Goal: Task Accomplishment & Management: Manage account settings

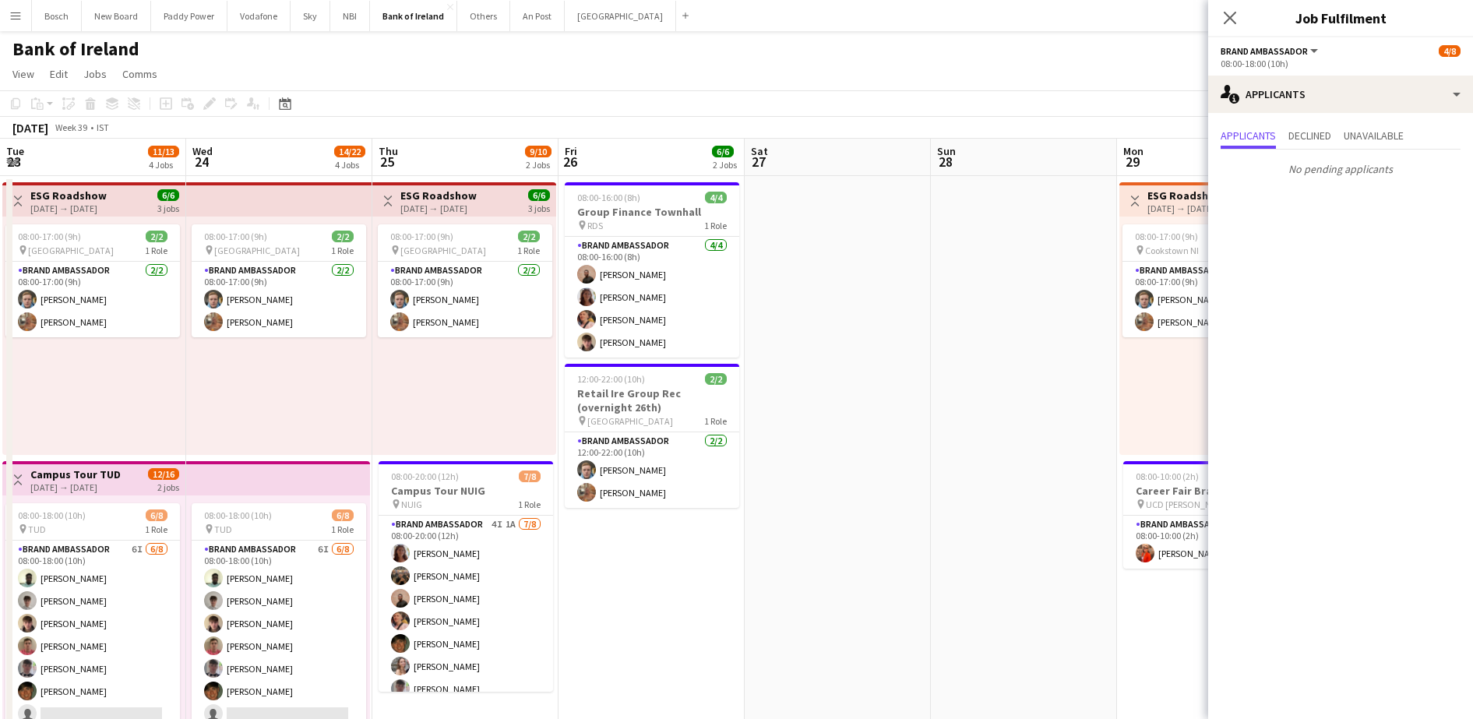
scroll to position [21, 0]
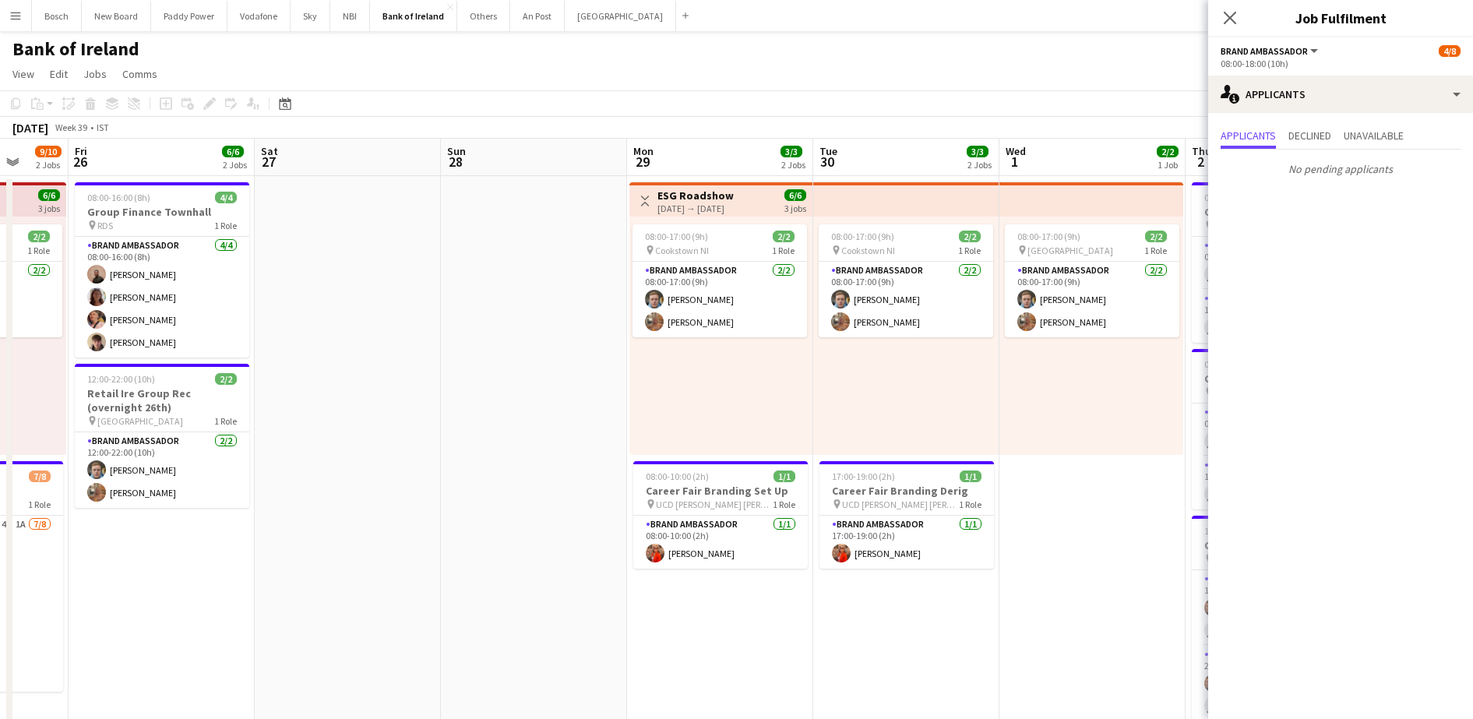
click at [530, 112] on app-toolbar "Copy Paste Paste Ctrl+V Paste with crew Ctrl+Shift+V Paste linked Job [GEOGRAPH…" at bounding box center [736, 103] width 1473 height 26
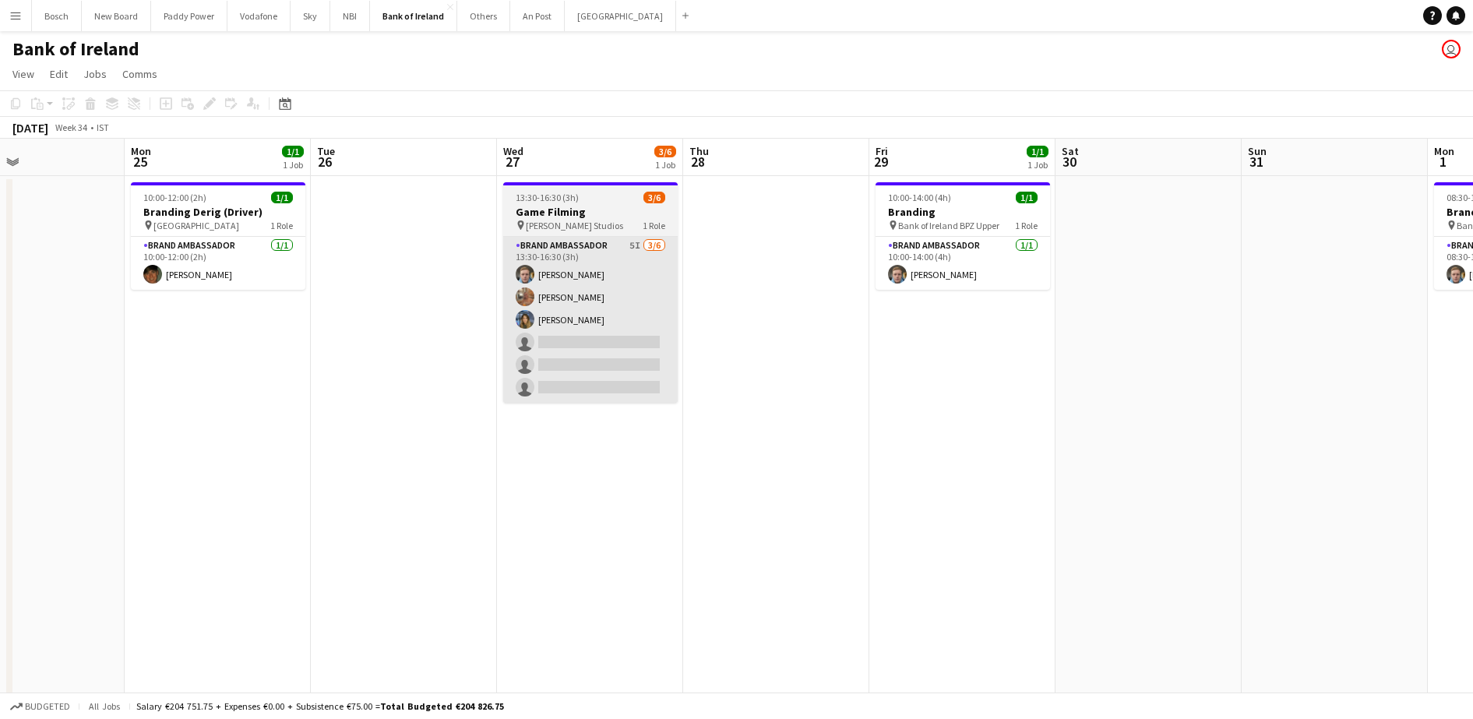
scroll to position [0, 435]
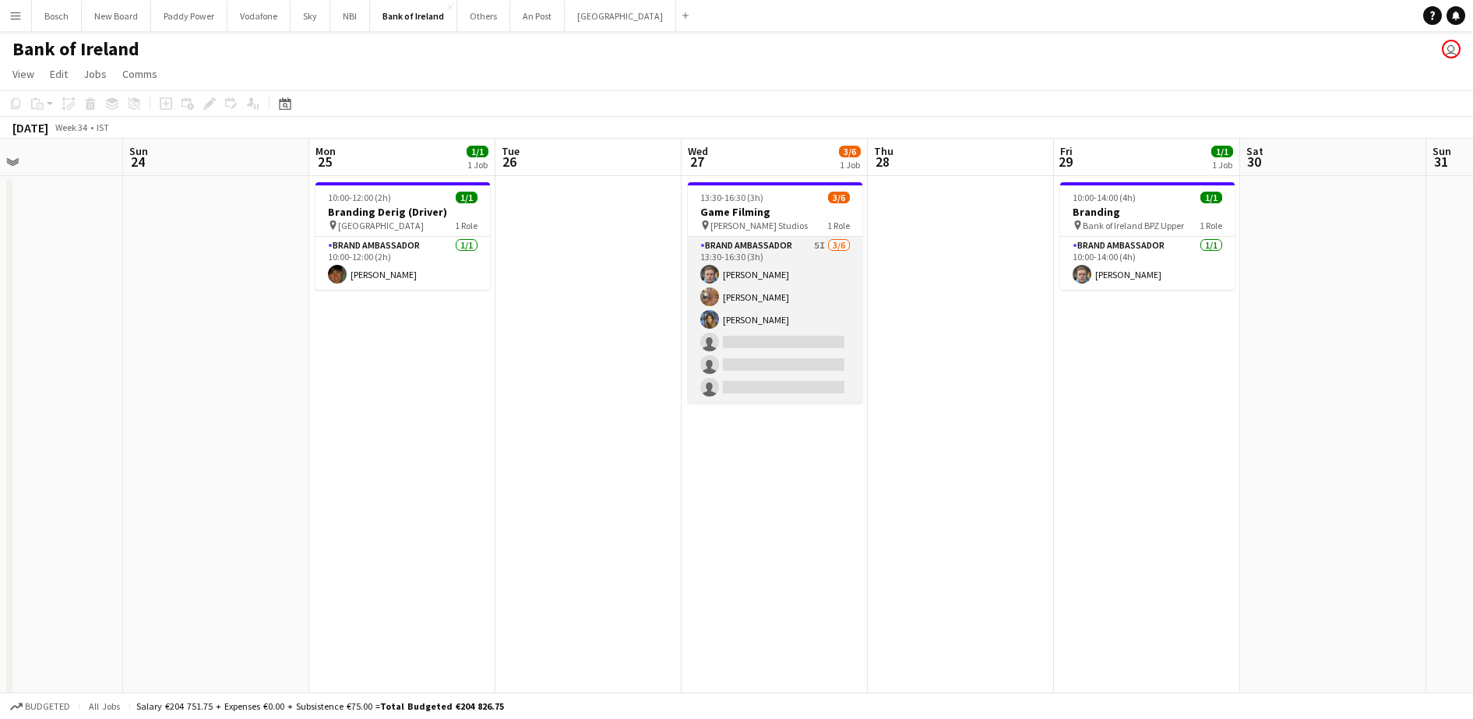
click at [766, 336] on app-card-role "Brand Ambassador 5I [DATE] 13:30-16:30 (3h) [PERSON_NAME] [PERSON_NAME] [PERSON…" at bounding box center [775, 320] width 174 height 166
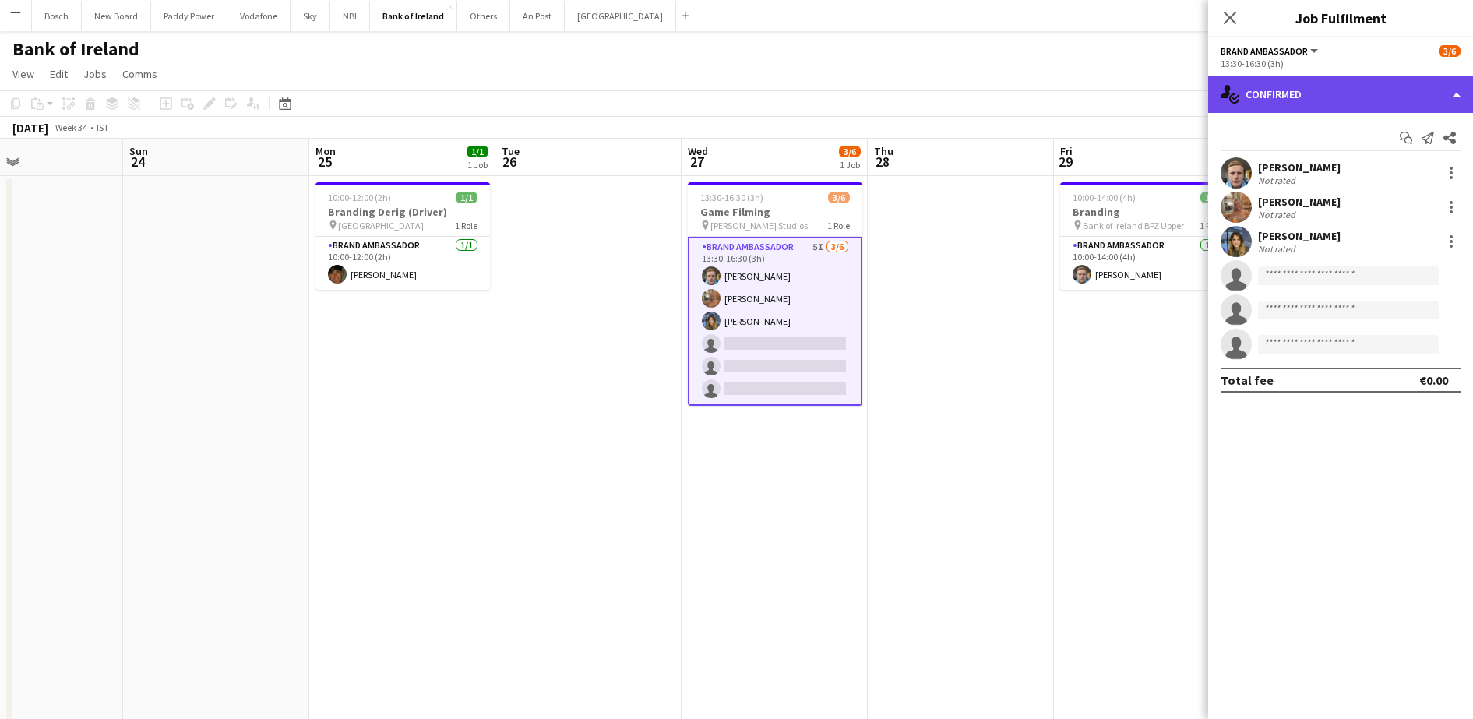
click at [1319, 101] on div "single-neutral-actions-check-2 Confirmed" at bounding box center [1340, 94] width 265 height 37
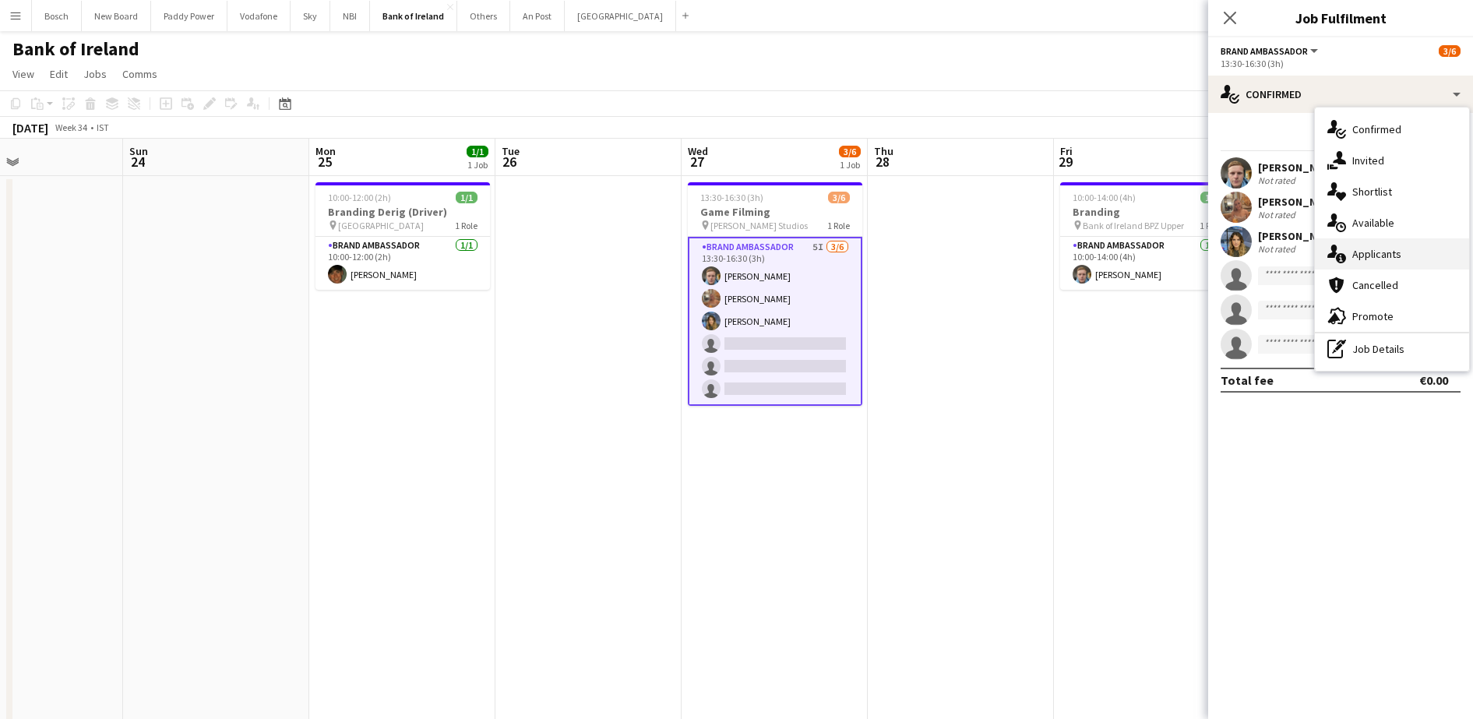
click at [1395, 241] on div "single-neutral-actions-information Applicants" at bounding box center [1392, 253] width 154 height 31
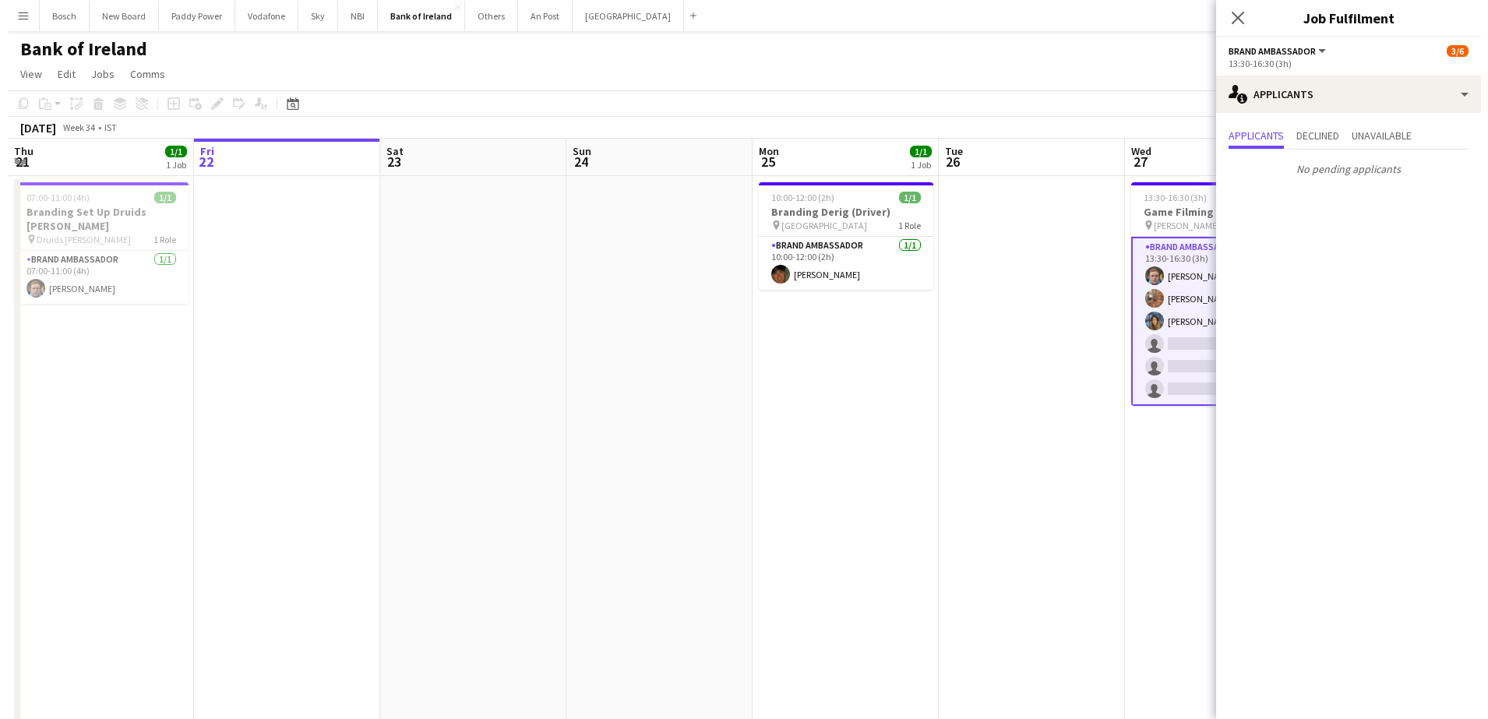
scroll to position [0, 590]
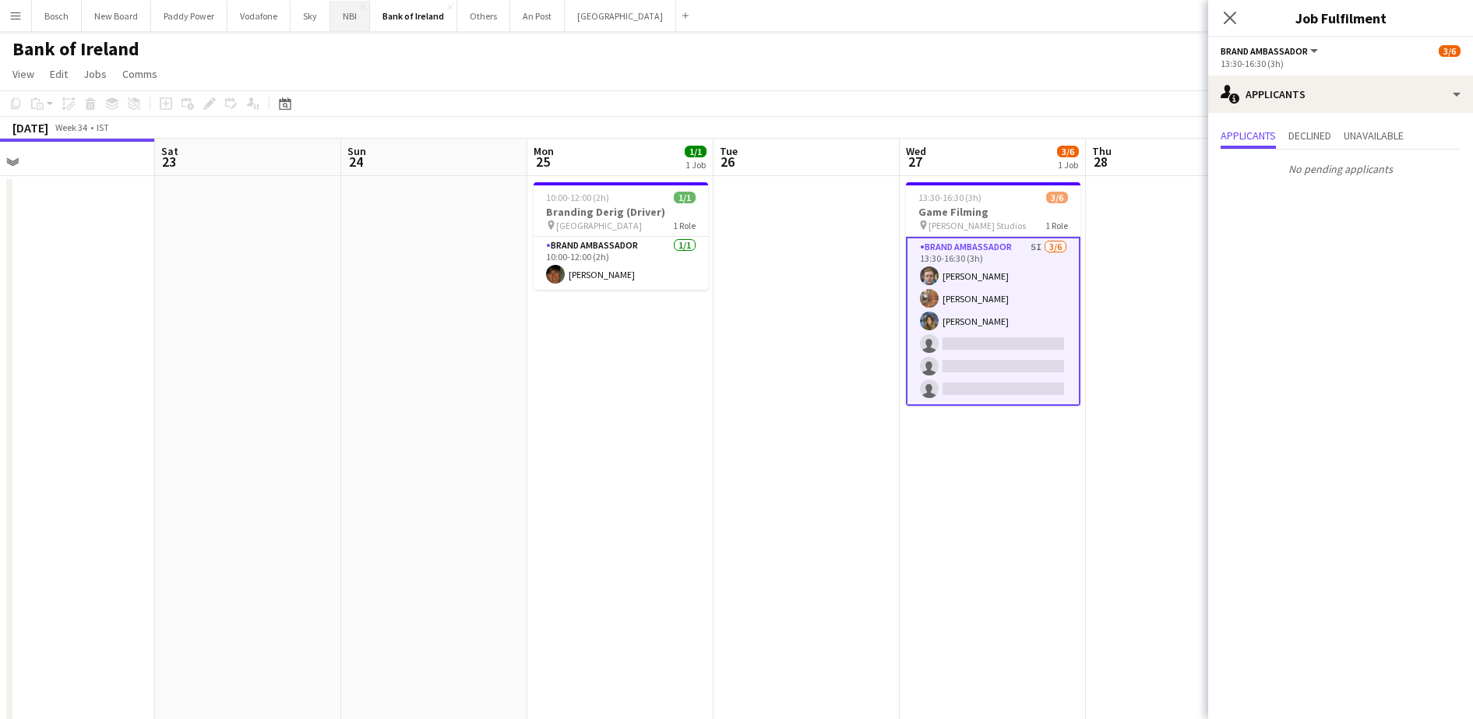
click at [354, 26] on button "NBI Close" at bounding box center [350, 16] width 40 height 30
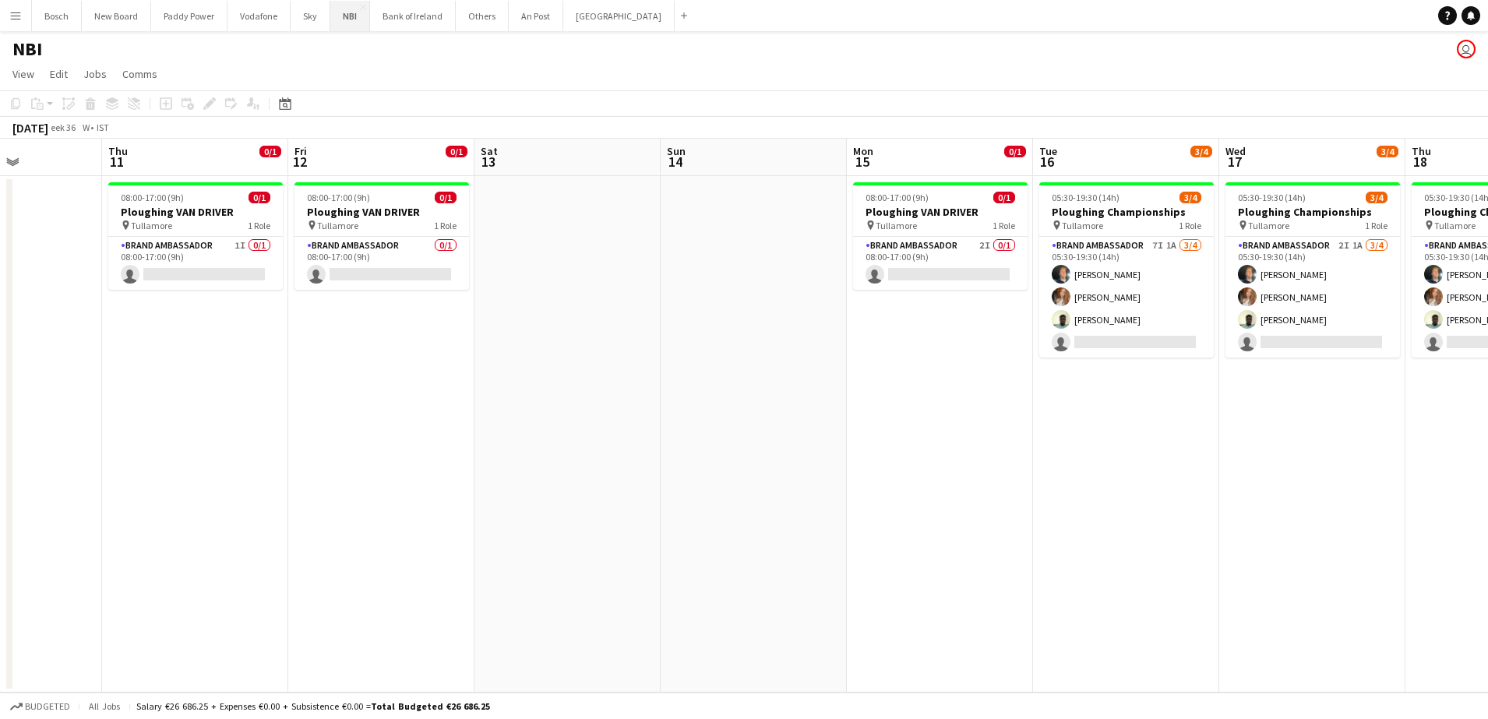
scroll to position [0, 569]
